Goal: Information Seeking & Learning: Learn about a topic

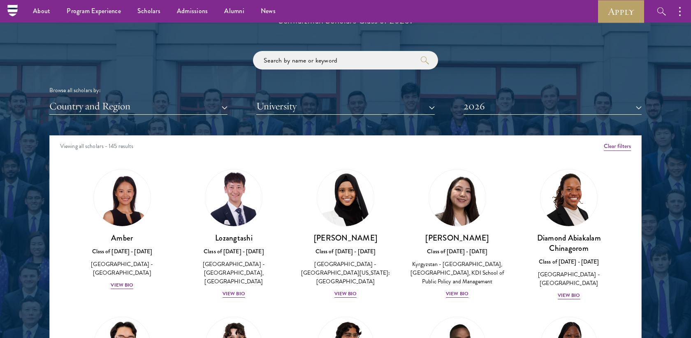
scroll to position [950, 0]
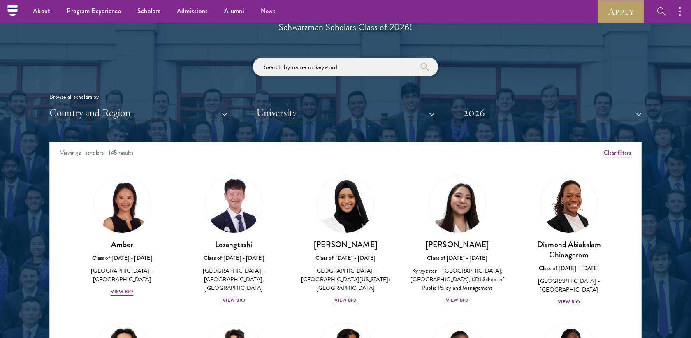
click at [287, 66] on input "search" at bounding box center [345, 67] width 185 height 19
click at [238, 296] on div "View Bio" at bounding box center [233, 300] width 23 height 8
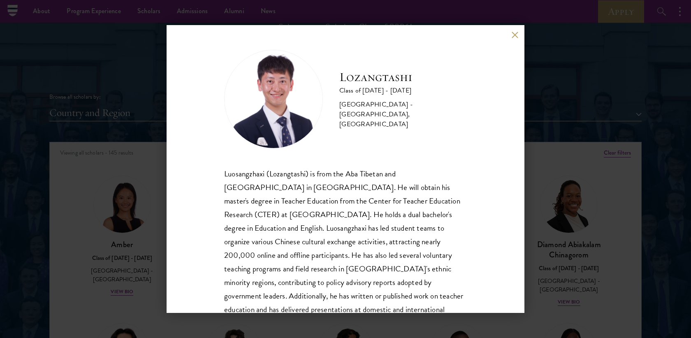
scroll to position [28, 0]
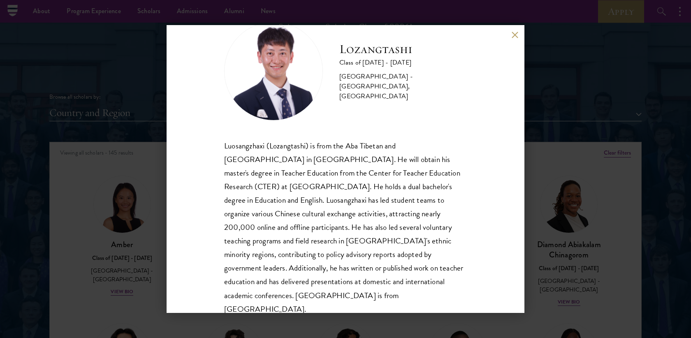
click at [139, 218] on div "Lozangtashi Class of [DATE] - [DATE] [GEOGRAPHIC_DATA] - [GEOGRAPHIC_DATA], [GE…" at bounding box center [345, 169] width 691 height 338
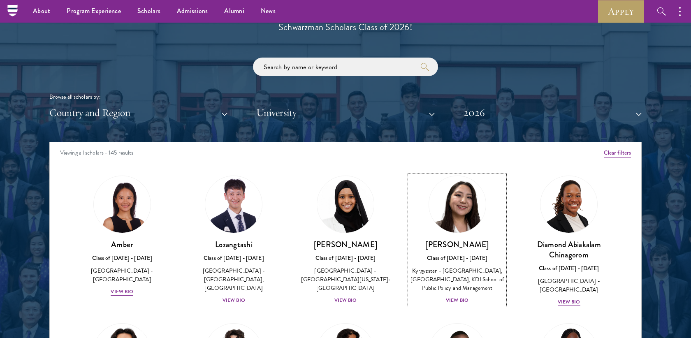
click at [458, 304] on div "View Bio" at bounding box center [457, 300] width 23 height 8
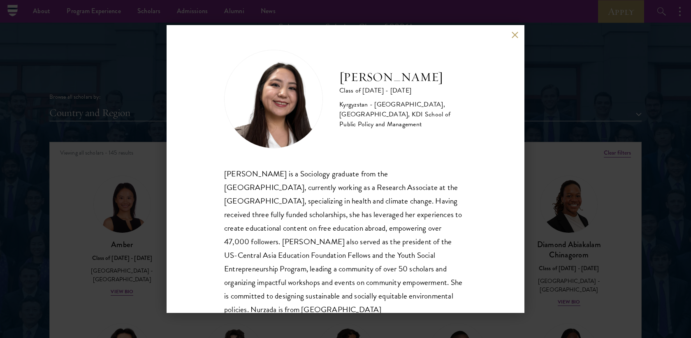
scroll to position [28, 0]
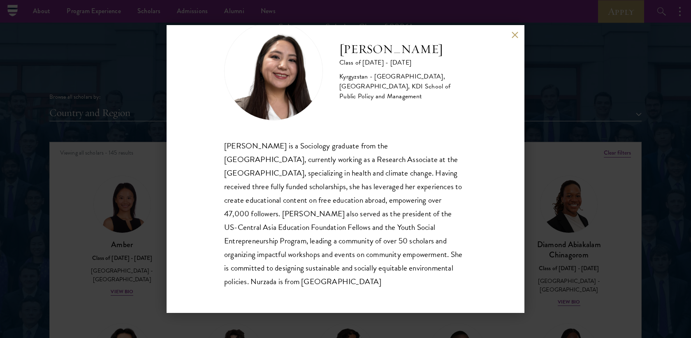
click at [537, 257] on div "Nurzada Abdivalieva Class of [DATE] - [DATE] [GEOGRAPHIC_DATA] - [GEOGRAPHIC_DA…" at bounding box center [345, 169] width 691 height 338
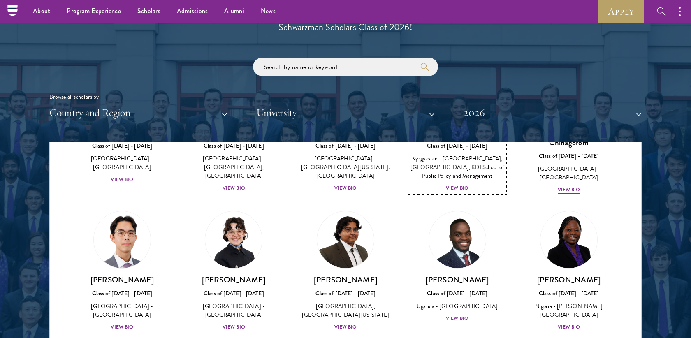
scroll to position [133, 0]
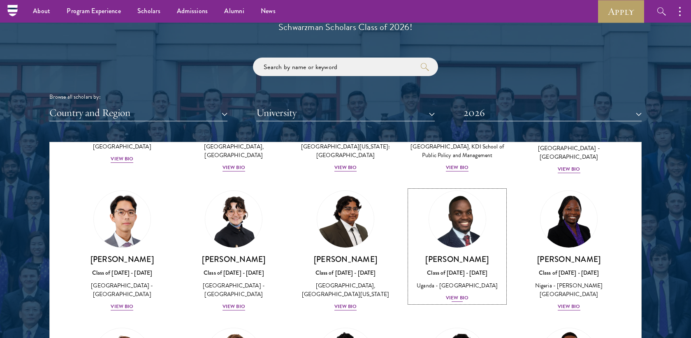
click at [456, 302] on div "View Bio" at bounding box center [457, 298] width 23 height 8
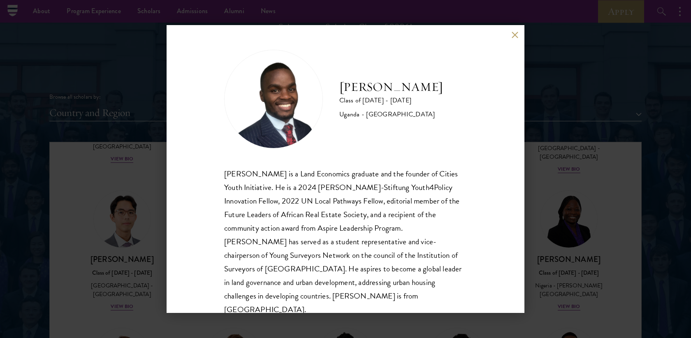
scroll to position [14, 0]
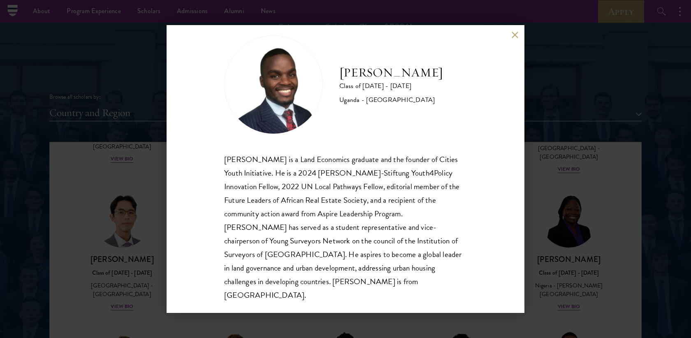
click at [546, 262] on div "[PERSON_NAME] Class of [DATE] - [DATE] [GEOGRAPHIC_DATA] - [GEOGRAPHIC_DATA] [G…" at bounding box center [345, 169] width 691 height 338
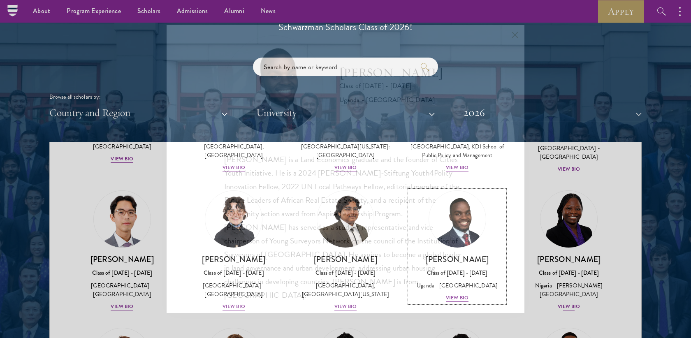
scroll to position [1000, 0]
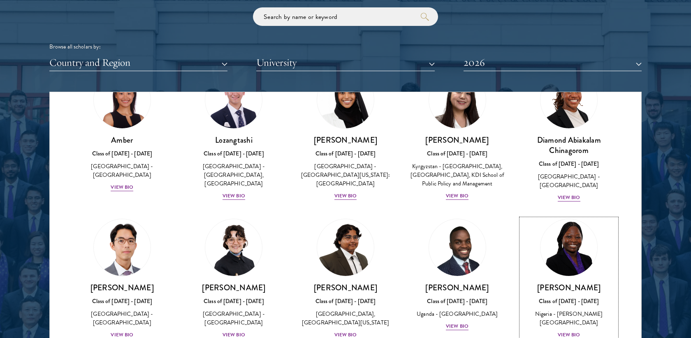
click at [568, 332] on div "View Bio" at bounding box center [569, 335] width 23 height 8
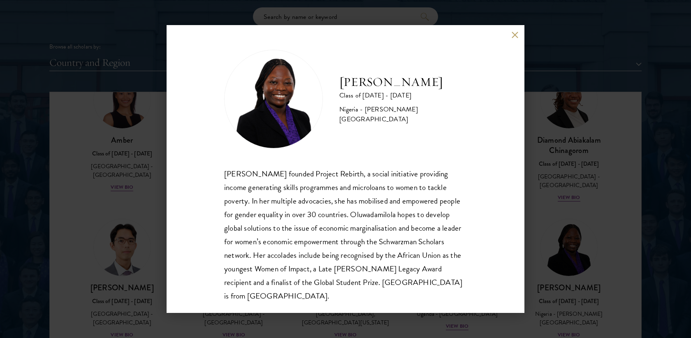
scroll to position [1, 0]
click at [548, 225] on div "[PERSON_NAME] Class of [DATE] - [DATE] [GEOGRAPHIC_DATA] - [PERSON_NAME][GEOGRA…" at bounding box center [345, 169] width 691 height 338
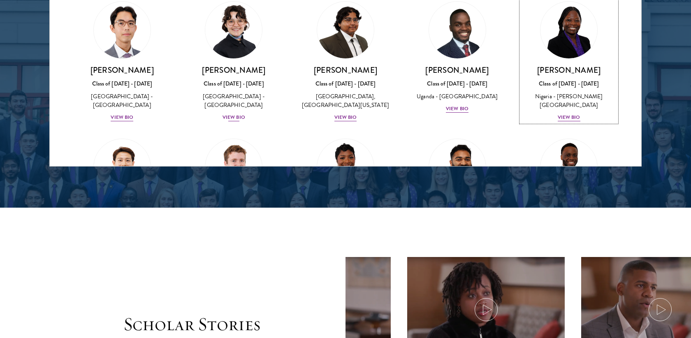
scroll to position [125, 0]
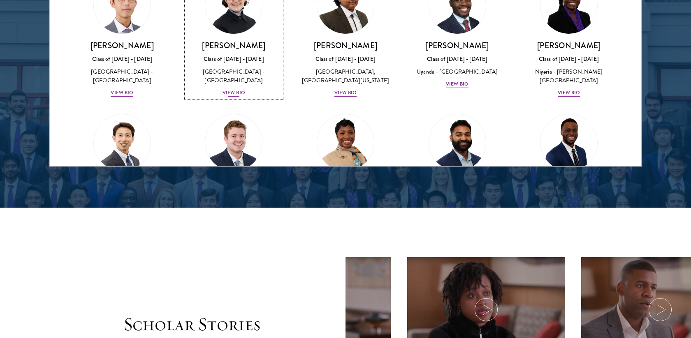
click at [231, 97] on div "View Bio" at bounding box center [233, 93] width 23 height 8
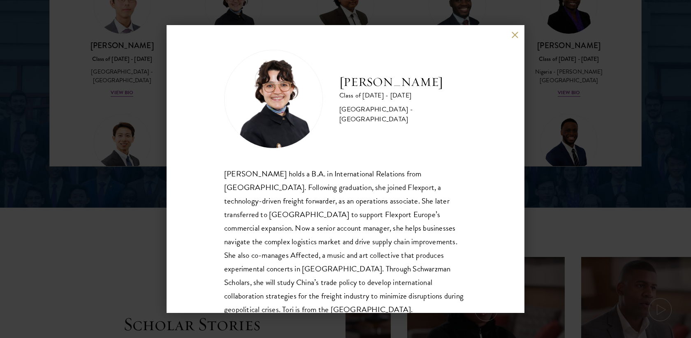
scroll to position [14, 0]
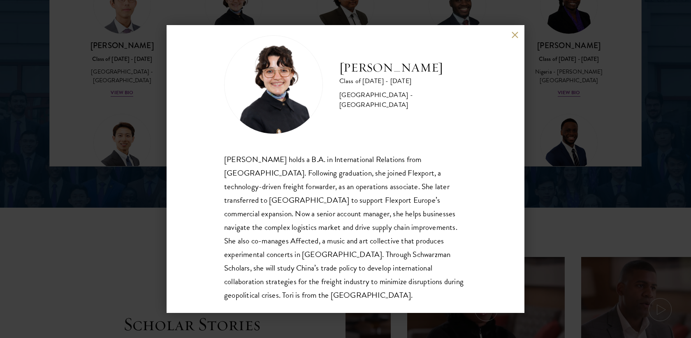
click at [575, 209] on div "[PERSON_NAME] Class of [DATE] - [DATE] [GEOGRAPHIC_DATA] - [GEOGRAPHIC_DATA] [P…" at bounding box center [345, 169] width 691 height 338
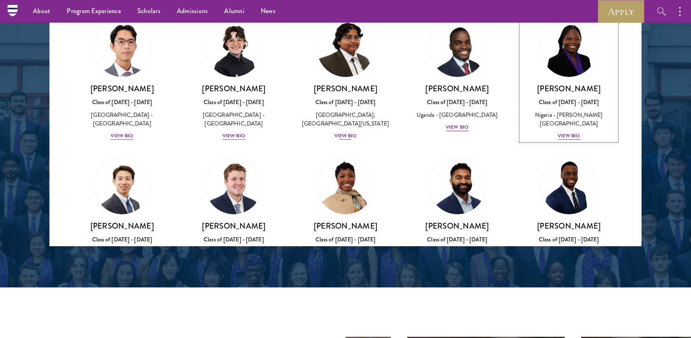
scroll to position [416, 0]
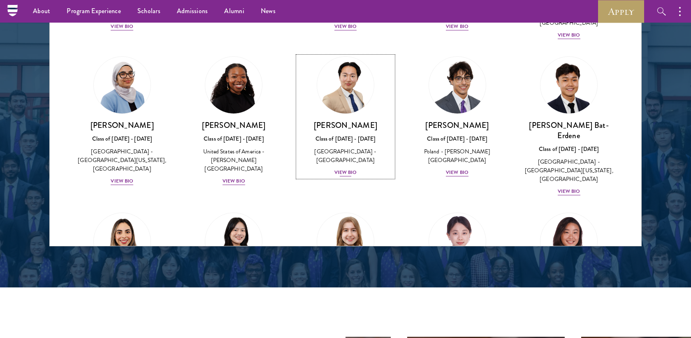
click at [348, 169] on div "View Bio" at bounding box center [345, 173] width 23 height 8
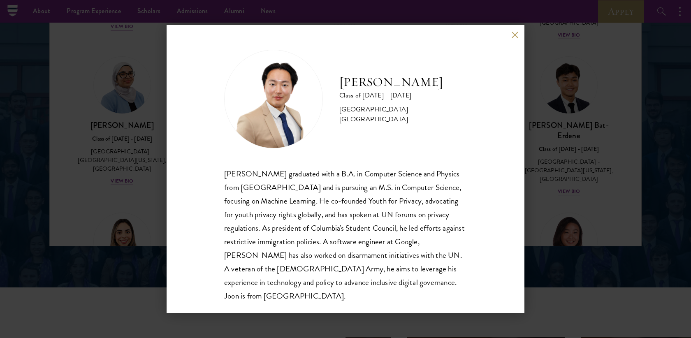
click at [557, 198] on div "[PERSON_NAME] Class of [DATE] - [DATE] [GEOGRAPHIC_DATA] - [GEOGRAPHIC_DATA] [P…" at bounding box center [345, 169] width 691 height 338
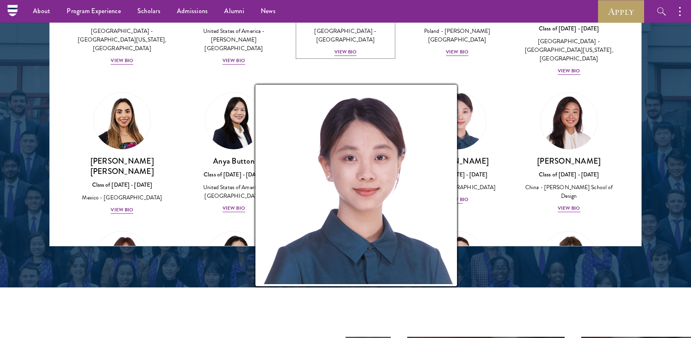
scroll to position [541, 0]
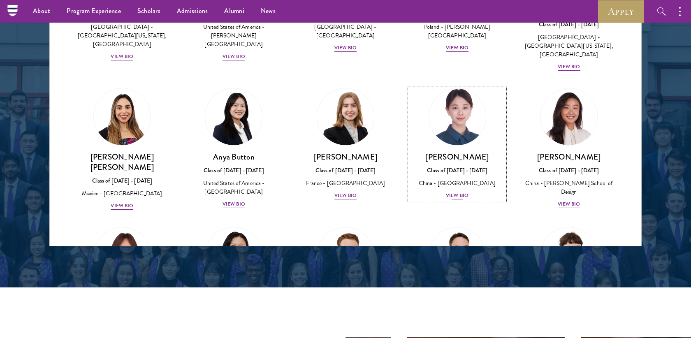
click at [460, 192] on div "View Bio" at bounding box center [457, 196] width 23 height 8
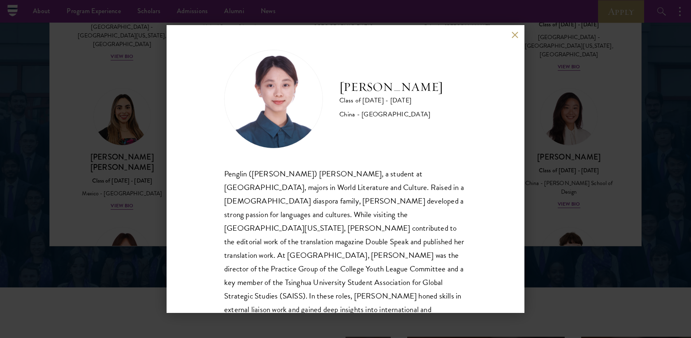
click at [547, 171] on div "[PERSON_NAME] Class of [DATE] - [DATE] [GEOGRAPHIC_DATA] - [GEOGRAPHIC_DATA] Pe…" at bounding box center [345, 169] width 691 height 338
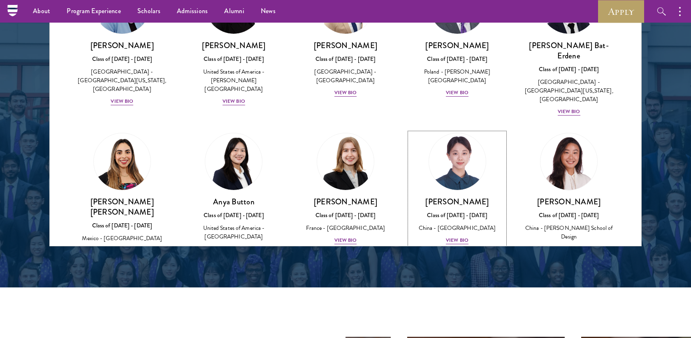
scroll to position [500, 0]
